Goal: Information Seeking & Learning: Learn about a topic

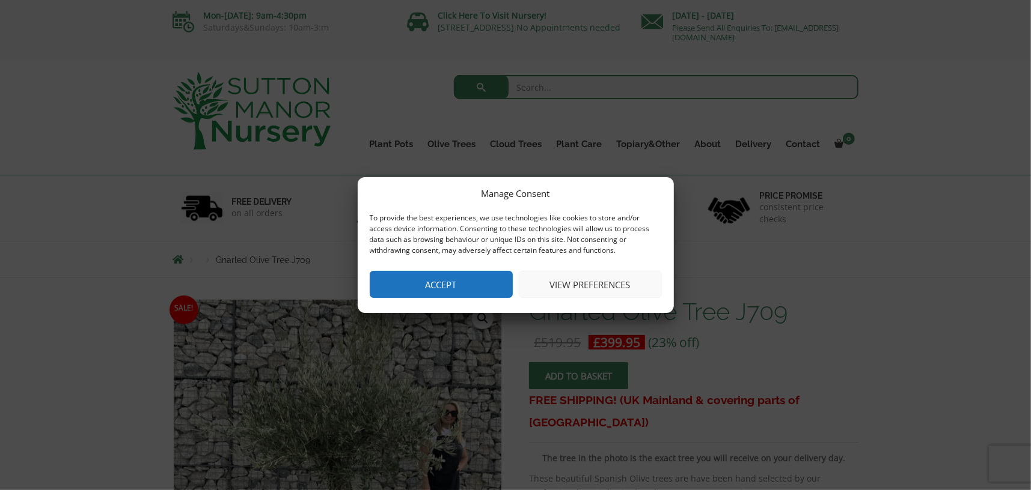
click at [452, 284] on button "Accept" at bounding box center [441, 284] width 143 height 27
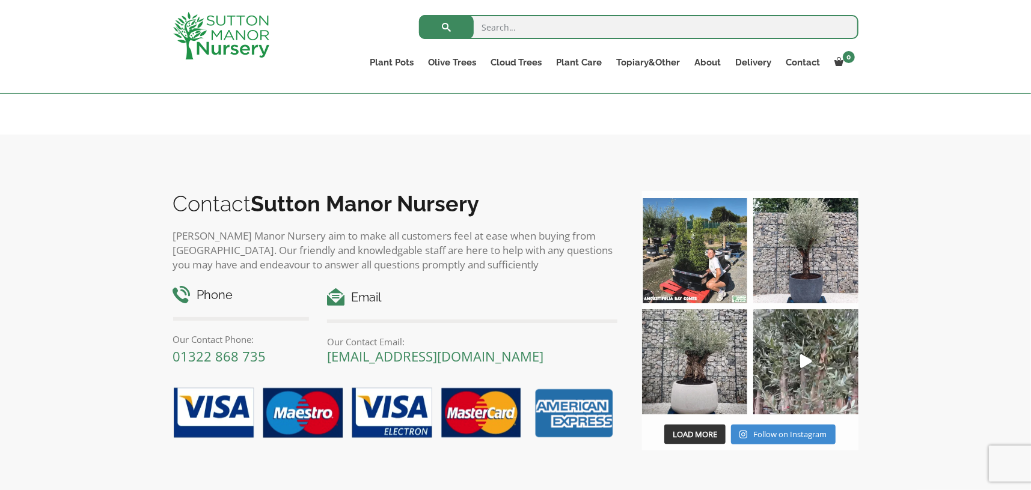
scroll to position [1202, 0]
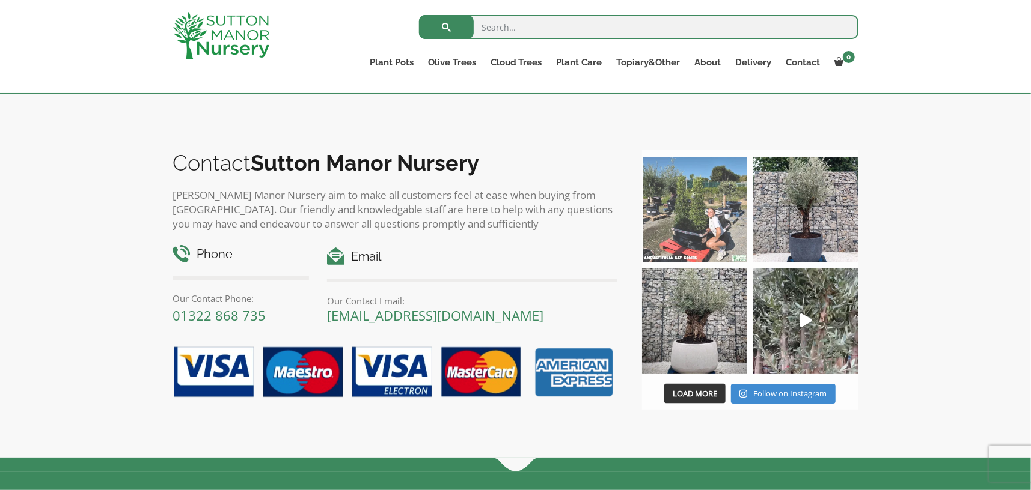
click at [700, 233] on img at bounding box center [694, 209] width 105 height 105
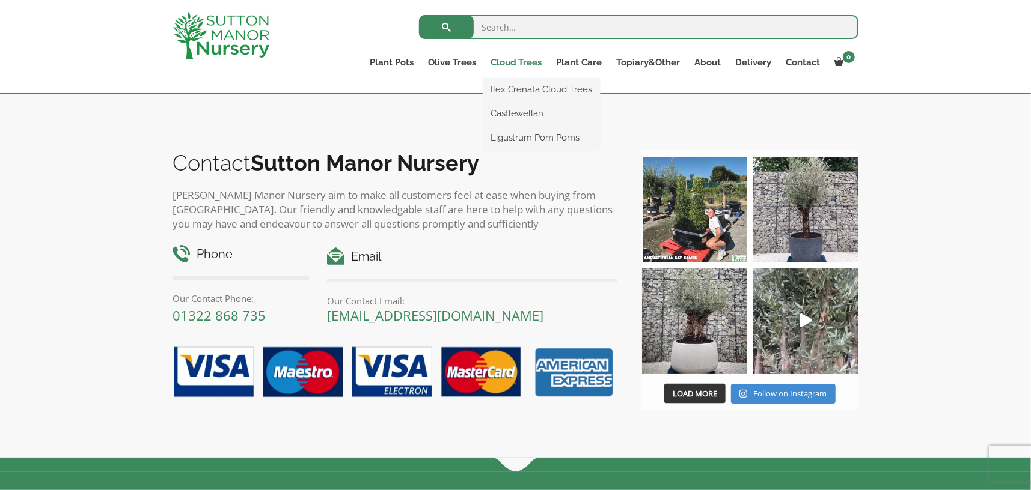
click at [525, 64] on link "Cloud Trees" at bounding box center [516, 62] width 66 height 17
click at [519, 90] on link "Ilex Crenata Cloud Trees" at bounding box center [541, 90] width 117 height 18
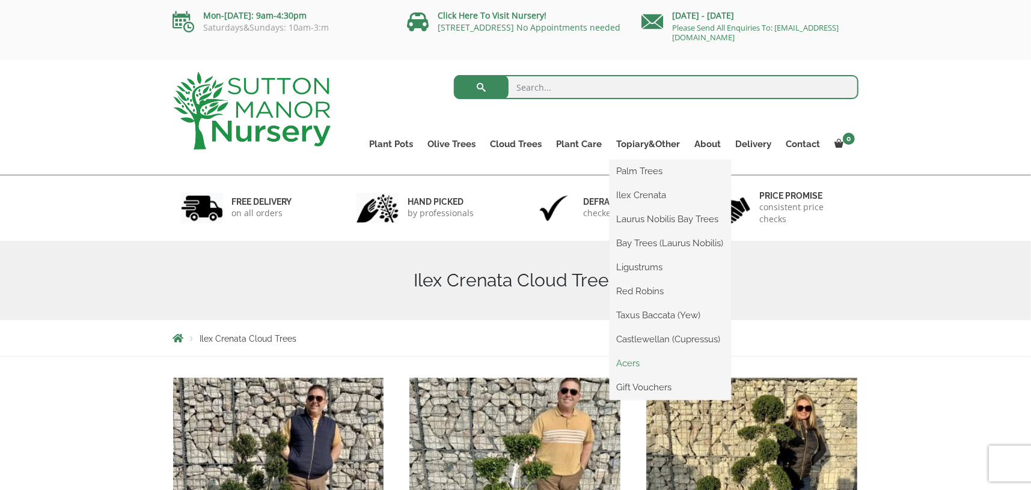
click at [639, 363] on link "Acers" at bounding box center [669, 364] width 121 height 18
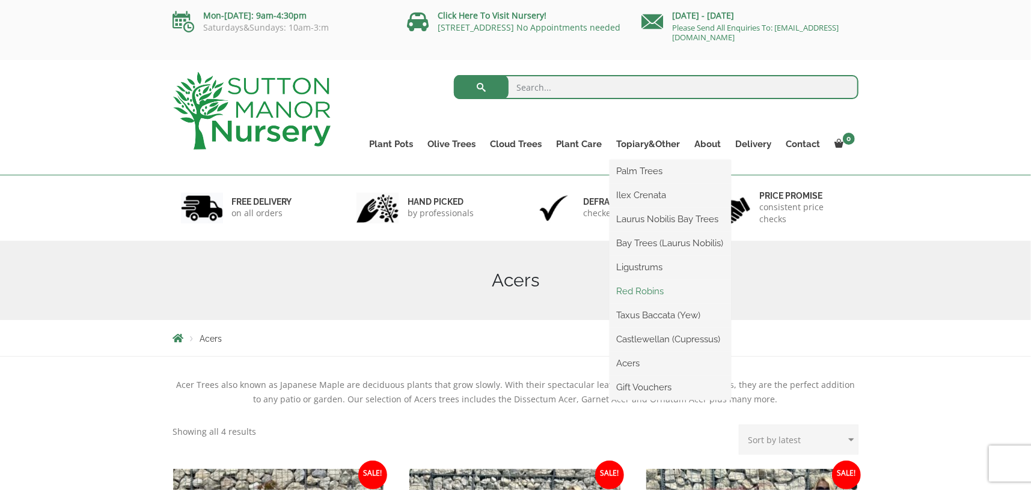
click at [638, 293] on link "Red Robins" at bounding box center [669, 291] width 121 height 18
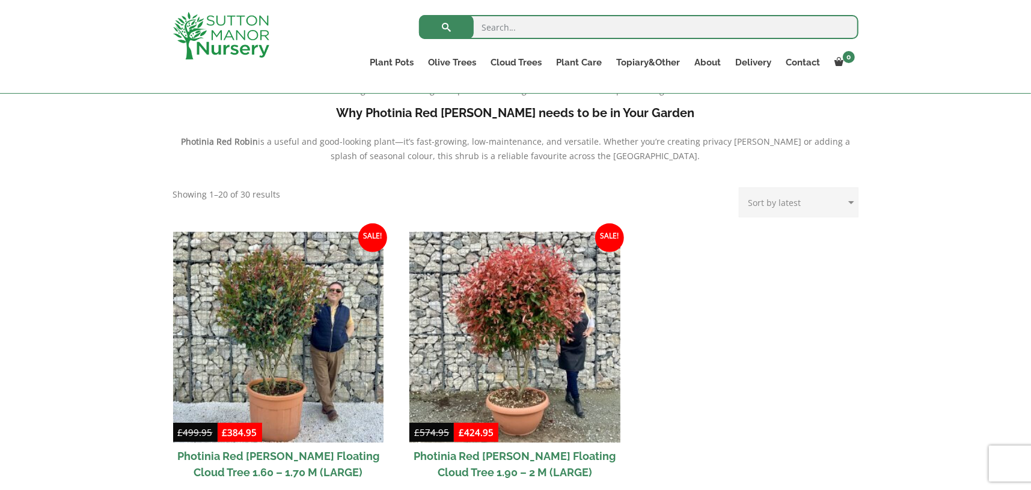
scroll to position [421, 0]
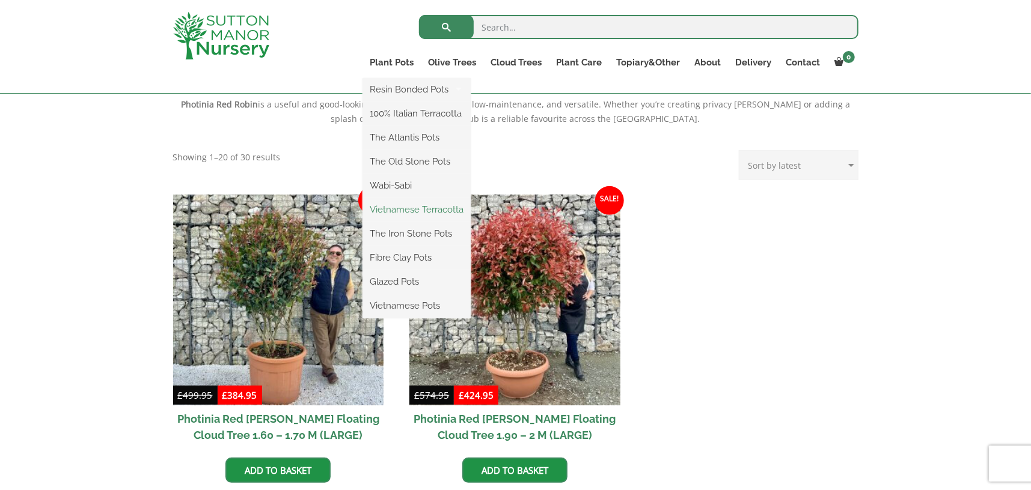
click at [404, 210] on link "Vietnamese Terracotta" at bounding box center [416, 210] width 108 height 18
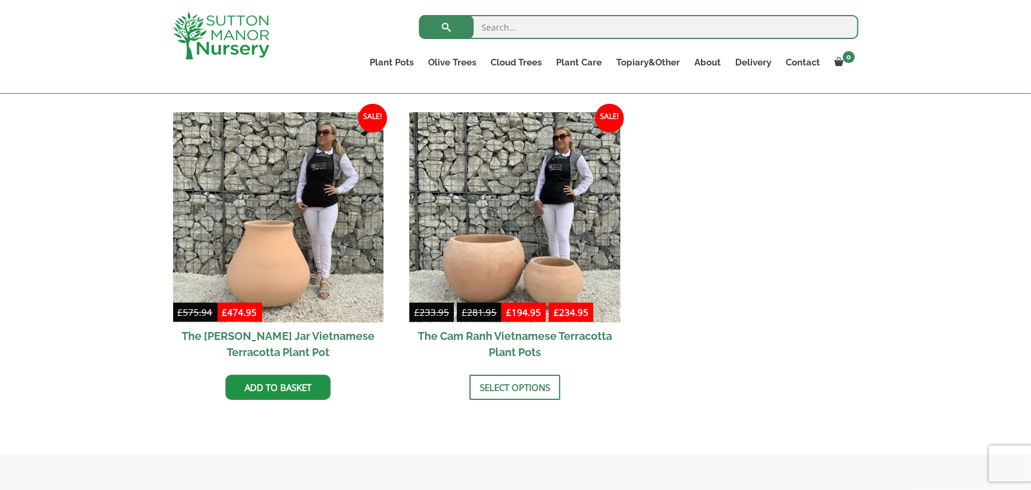
scroll to position [601, 0]
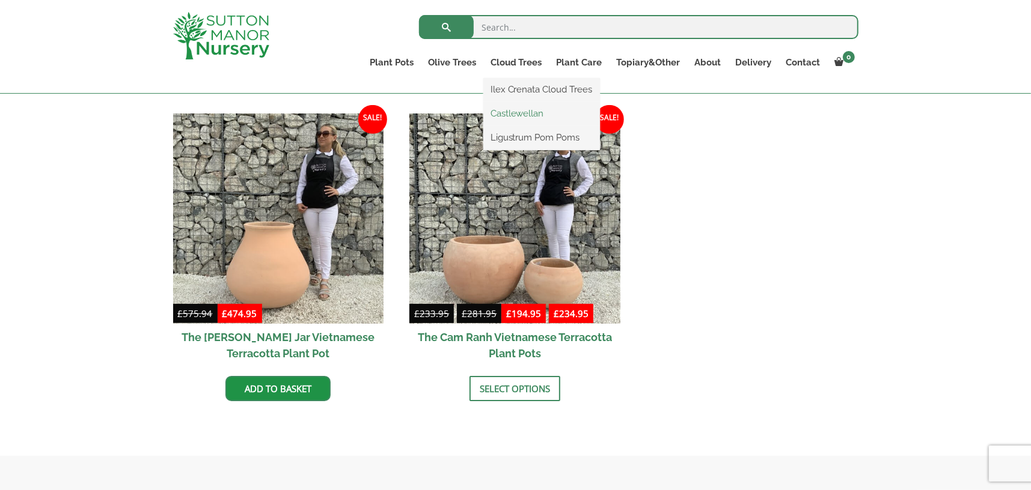
click at [505, 113] on link "Castlewellan" at bounding box center [541, 114] width 117 height 18
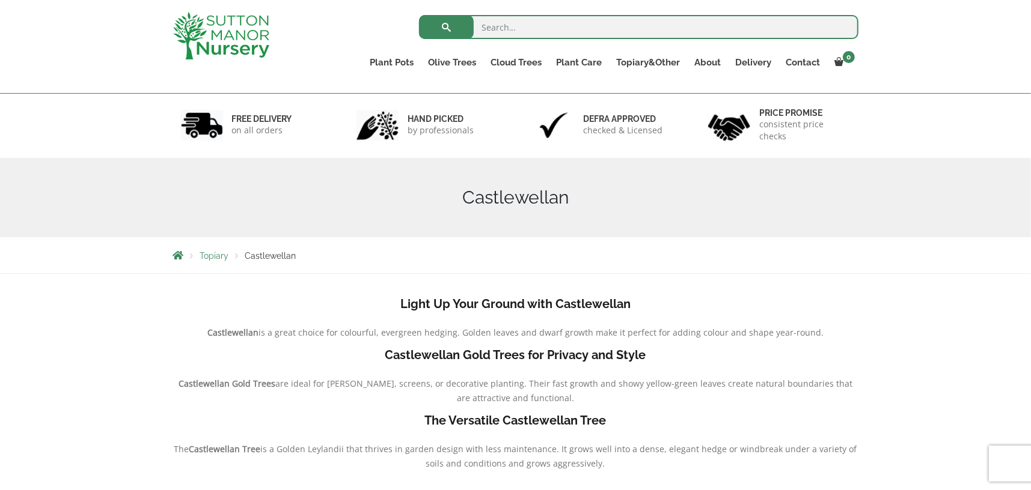
scroll to position [60, 0]
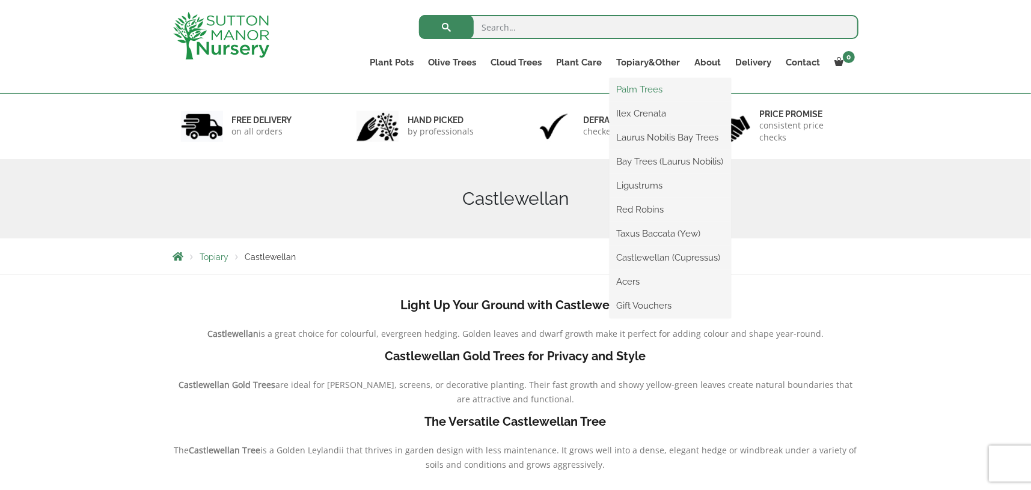
click at [654, 87] on link "Palm Trees" at bounding box center [669, 90] width 121 height 18
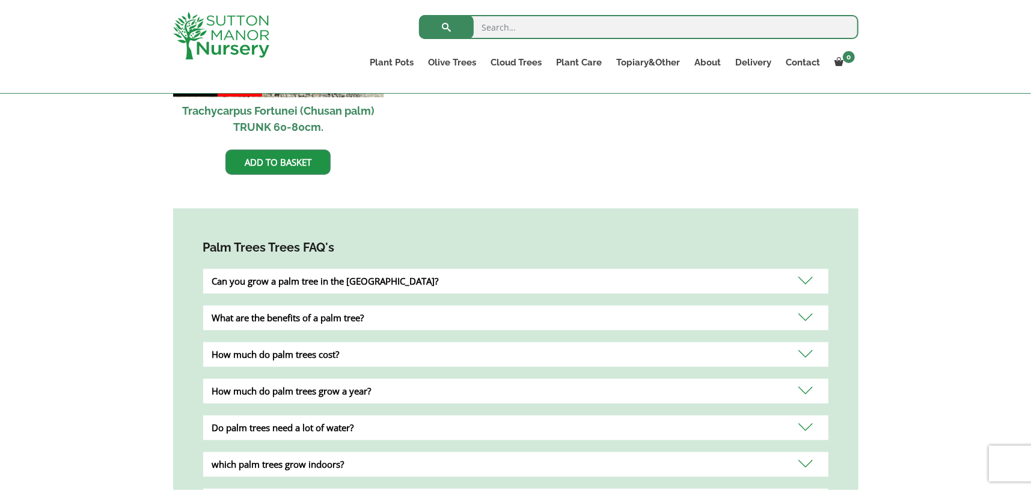
scroll to position [661, 0]
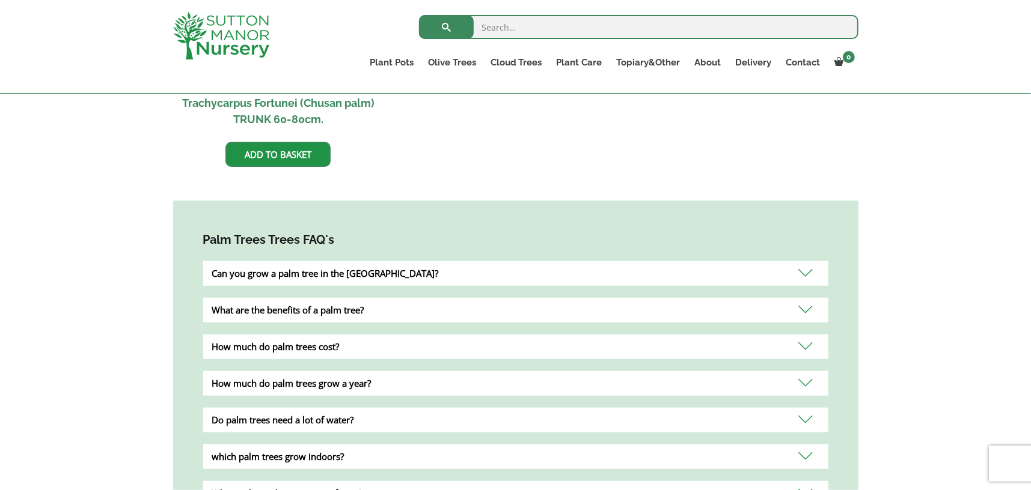
click at [481, 298] on div "What are the benefits of a palm tree?" at bounding box center [515, 310] width 625 height 25
